Goal: Information Seeking & Learning: Understand process/instructions

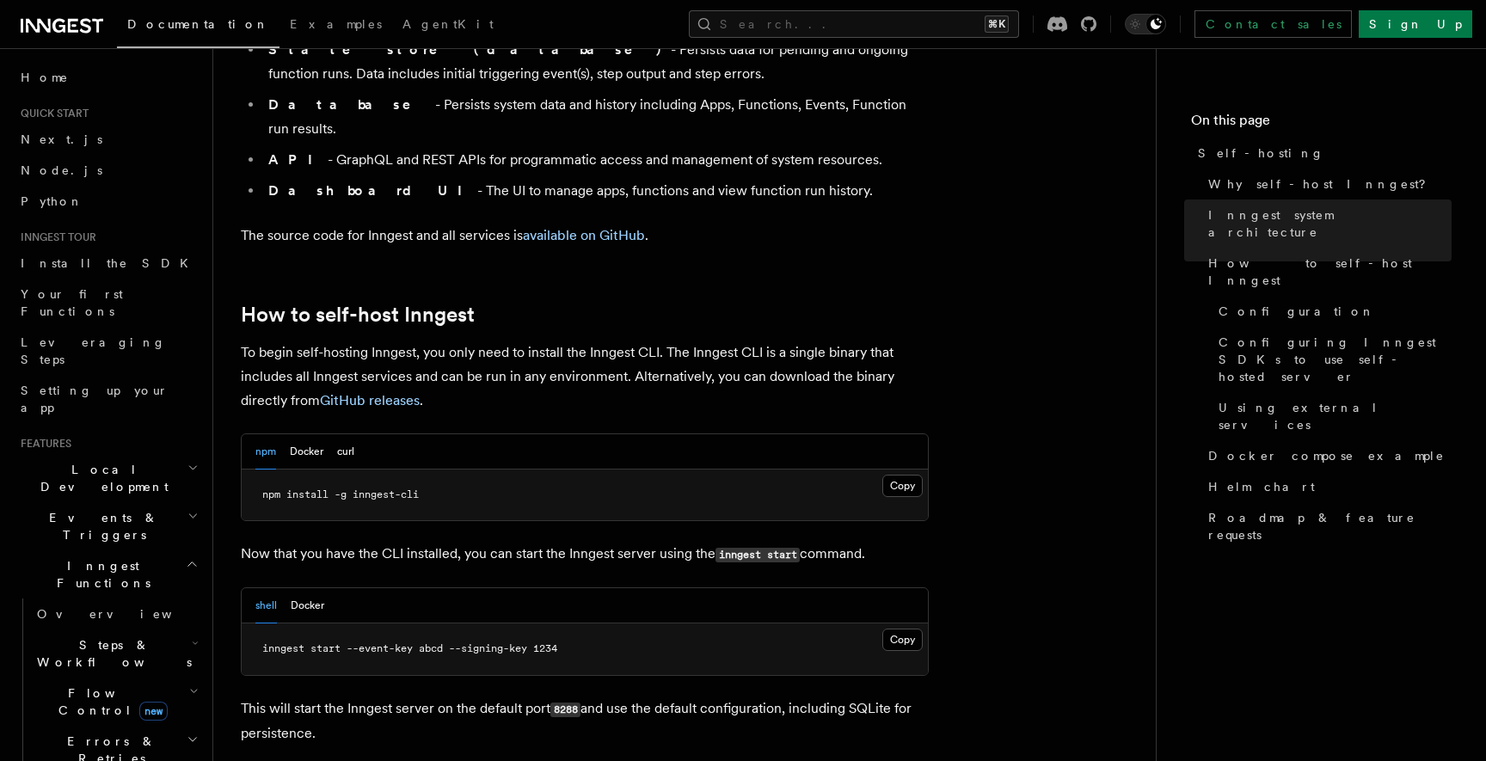
scroll to position [1575, 0]
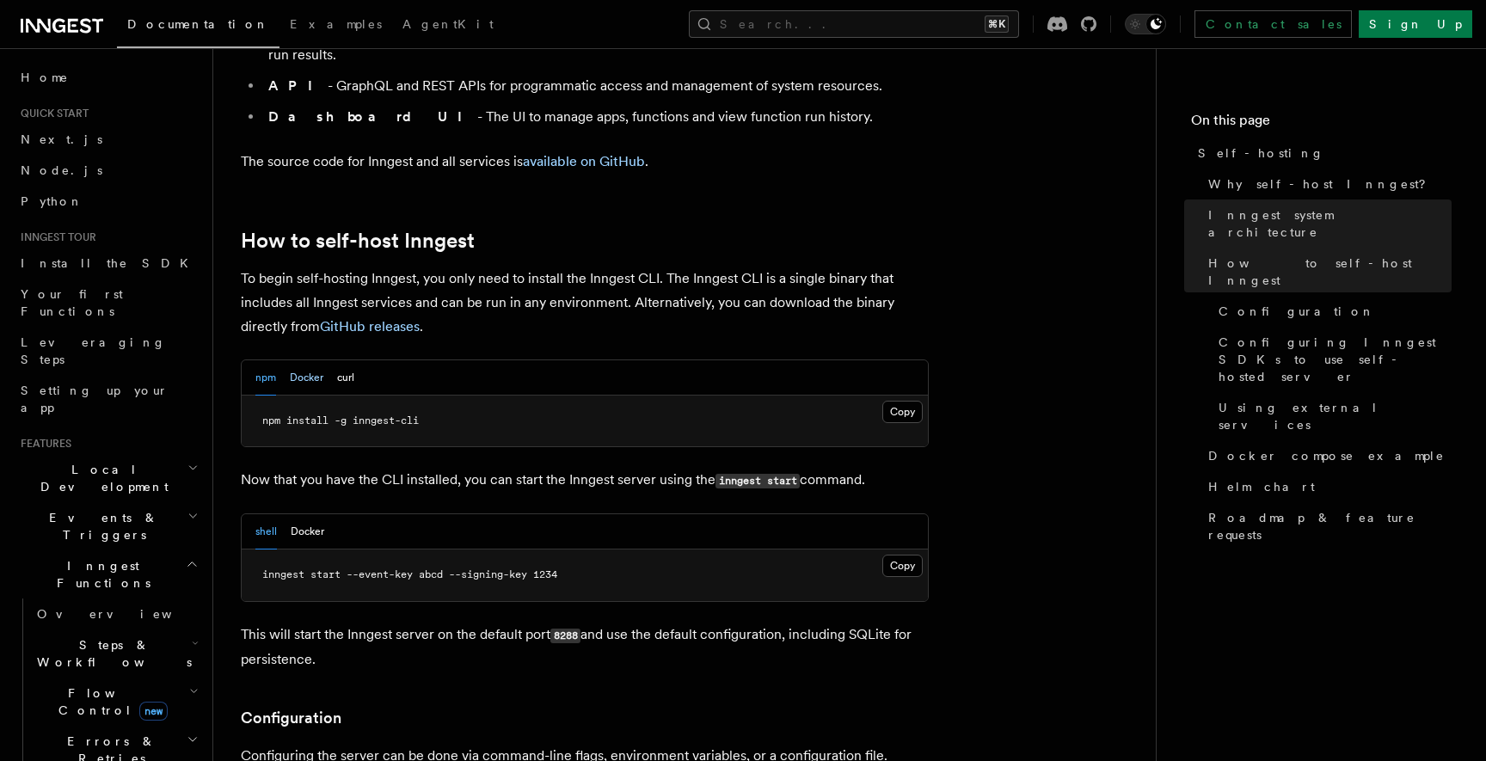
click at [318, 360] on button "Docker" at bounding box center [307, 377] width 34 height 35
click at [354, 360] on button "curl" at bounding box center [345, 377] width 17 height 35
click at [302, 360] on button "Docker" at bounding box center [307, 377] width 34 height 35
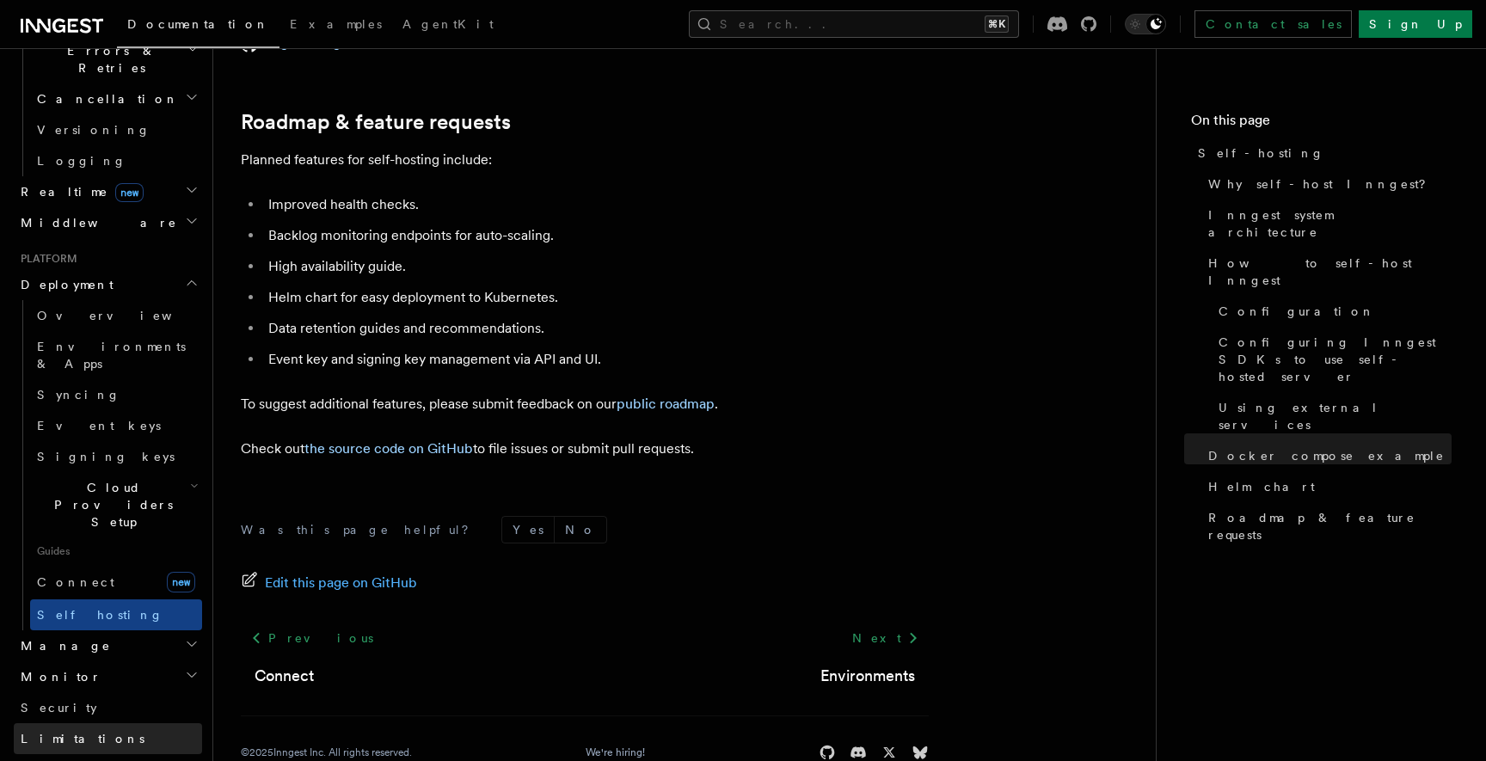
scroll to position [894, 0]
